Goal: Find contact information: Find contact information

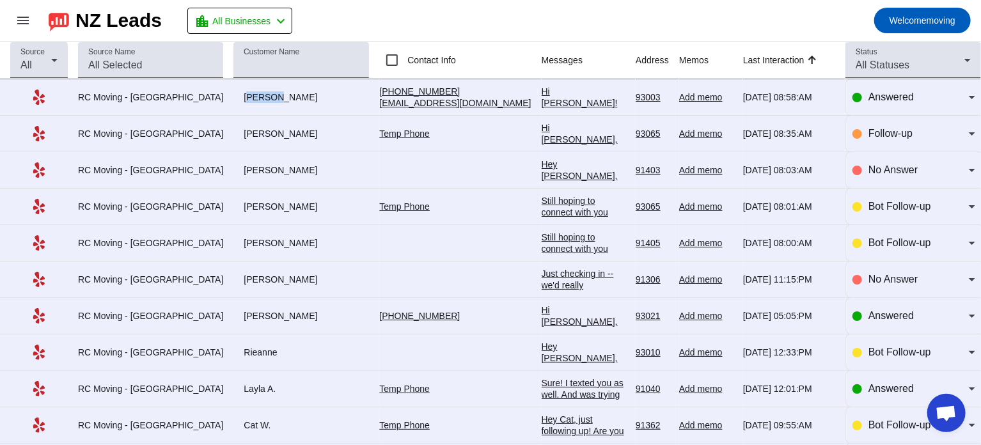
click at [242, 98] on div "[PERSON_NAME]" at bounding box center [301, 97] width 136 height 12
click at [542, 106] on div "Hi [PERSON_NAME]! Here's my contact info if you'd like to jump on a call/video …" at bounding box center [584, 155] width 84 height 138
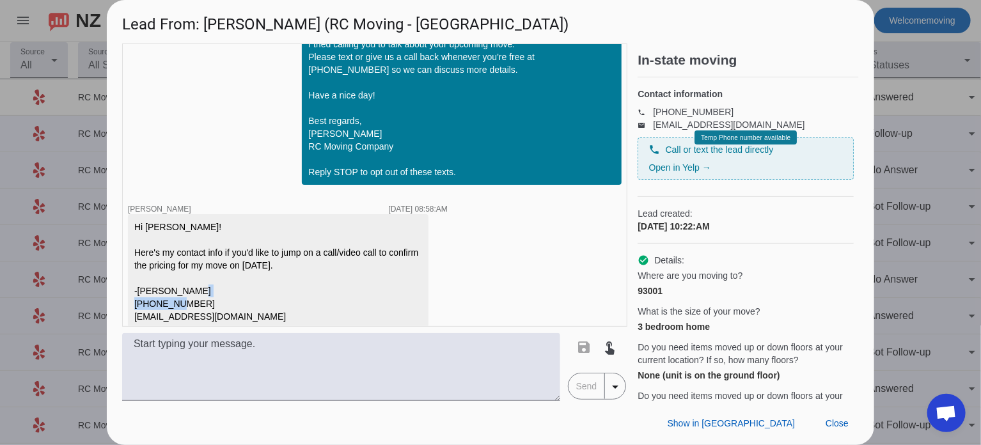
drag, startPoint x: 129, startPoint y: 292, endPoint x: 190, endPoint y: 290, distance: 60.8
click at [190, 290] on div "Hi [PERSON_NAME]! Here's my contact info if you'd like to jump on a call/video …" at bounding box center [278, 271] width 301 height 115
copy div "[PHONE_NUMBER]"
click at [245, 307] on div "Hi [PERSON_NAME]! Here's my contact info if you'd like to jump on a call/video …" at bounding box center [278, 272] width 288 height 102
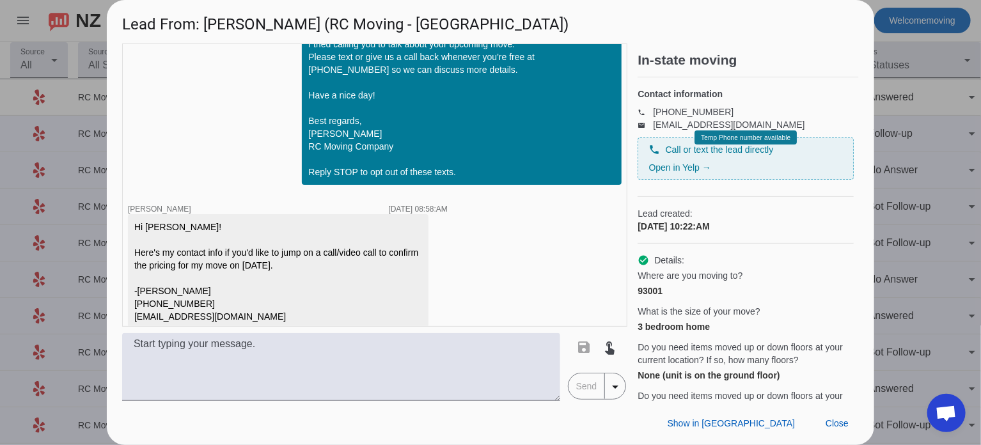
click at [150, 305] on div "Hi [PERSON_NAME]! Here's my contact info if you'd like to jump on a call/video …" at bounding box center [278, 272] width 288 height 102
drag, startPoint x: 133, startPoint y: 303, endPoint x: 257, endPoint y: 305, distance: 124.1
click at [257, 305] on div "Hi [PERSON_NAME]! Here's my contact info if you'd like to jump on a call/video …" at bounding box center [278, 271] width 301 height 115
copy div "[EMAIL_ADDRESS][DOMAIN_NAME]"
click at [918, 141] on div at bounding box center [490, 222] width 981 height 445
